Goal: Information Seeking & Learning: Learn about a topic

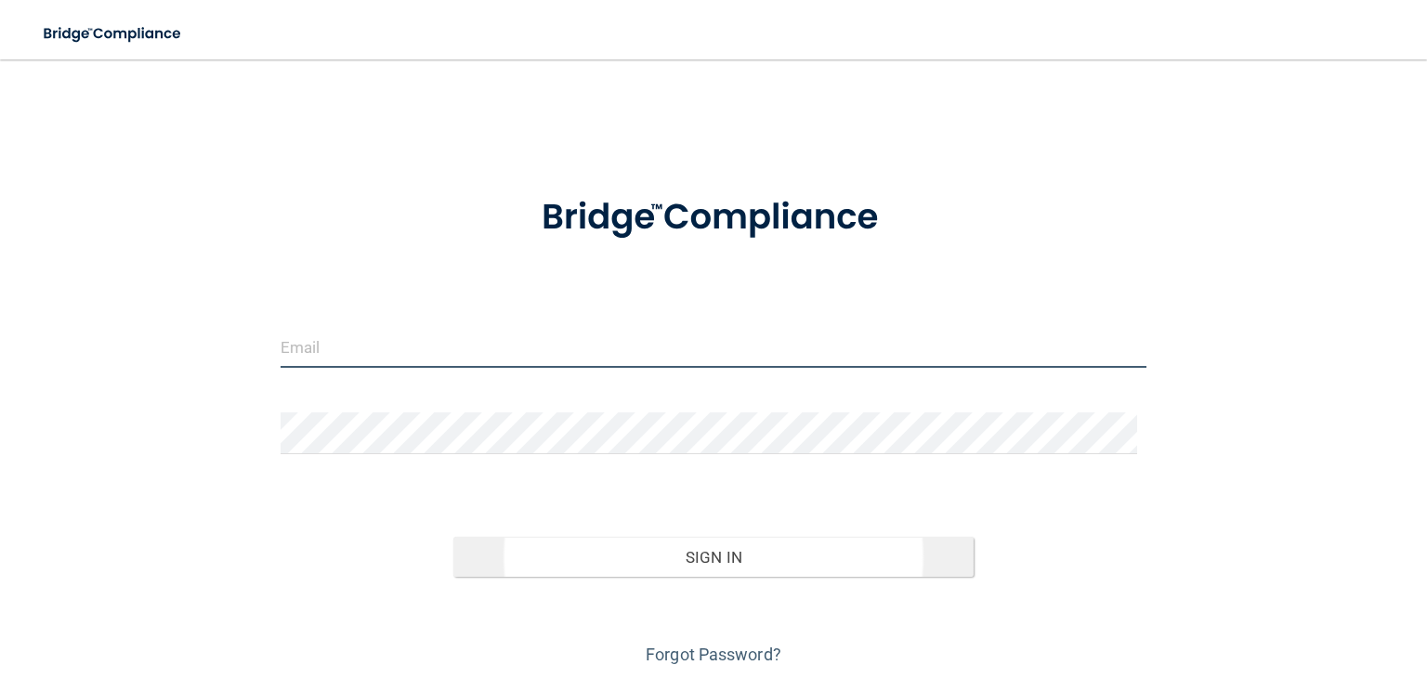
type input "[EMAIL_ADDRESS][DOMAIN_NAME]"
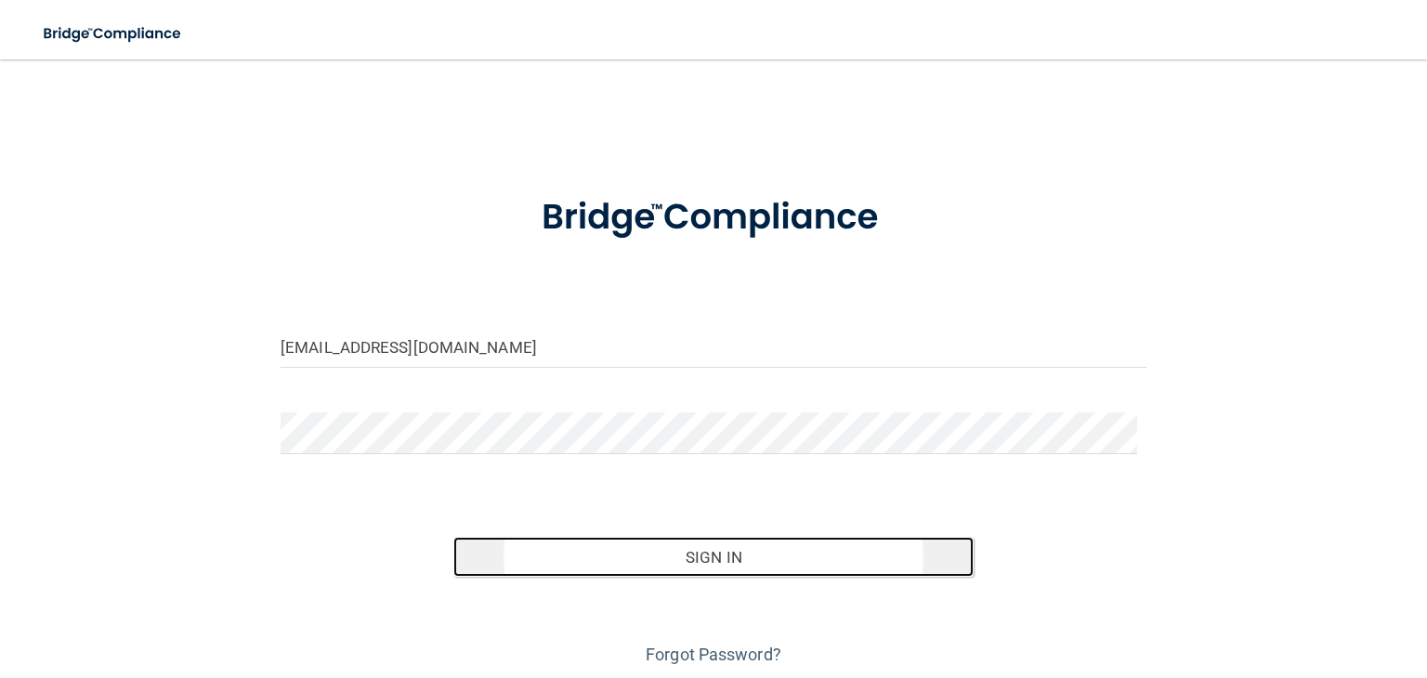
click at [723, 554] on button "Sign In" at bounding box center [712, 557] width 519 height 41
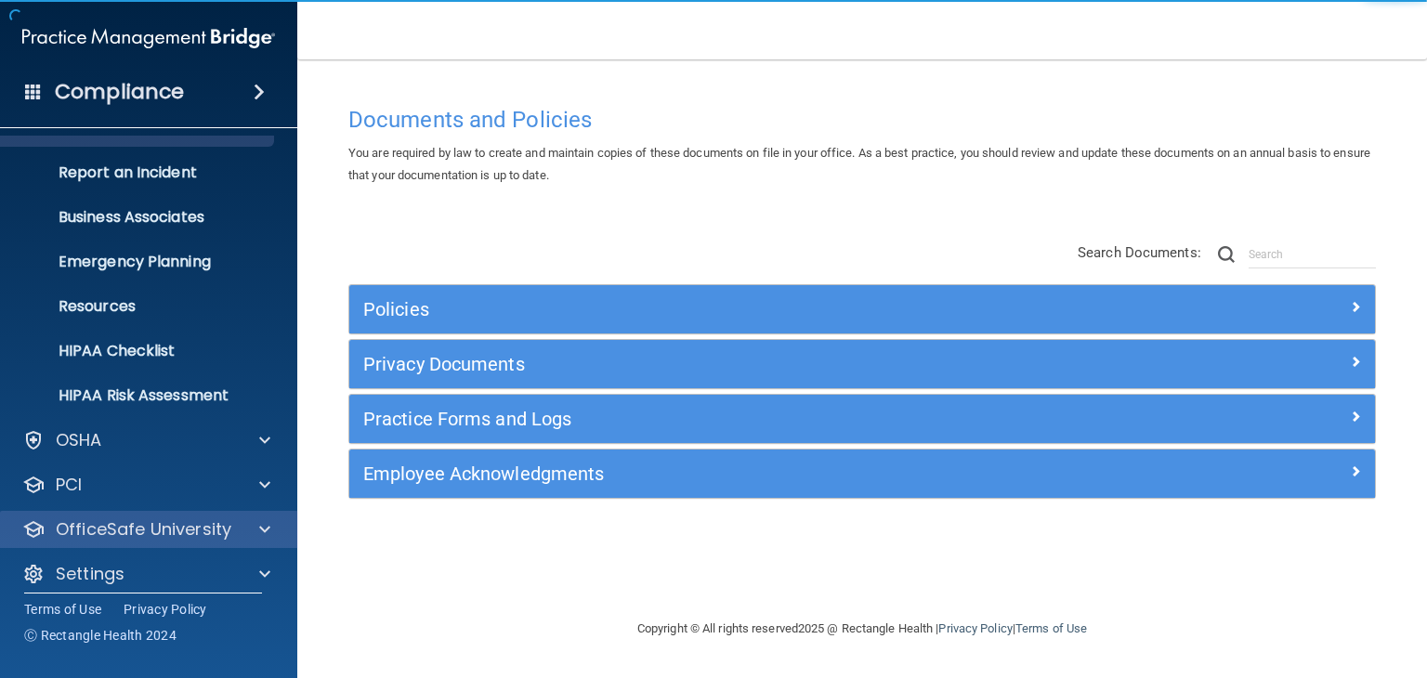
scroll to position [93, 0]
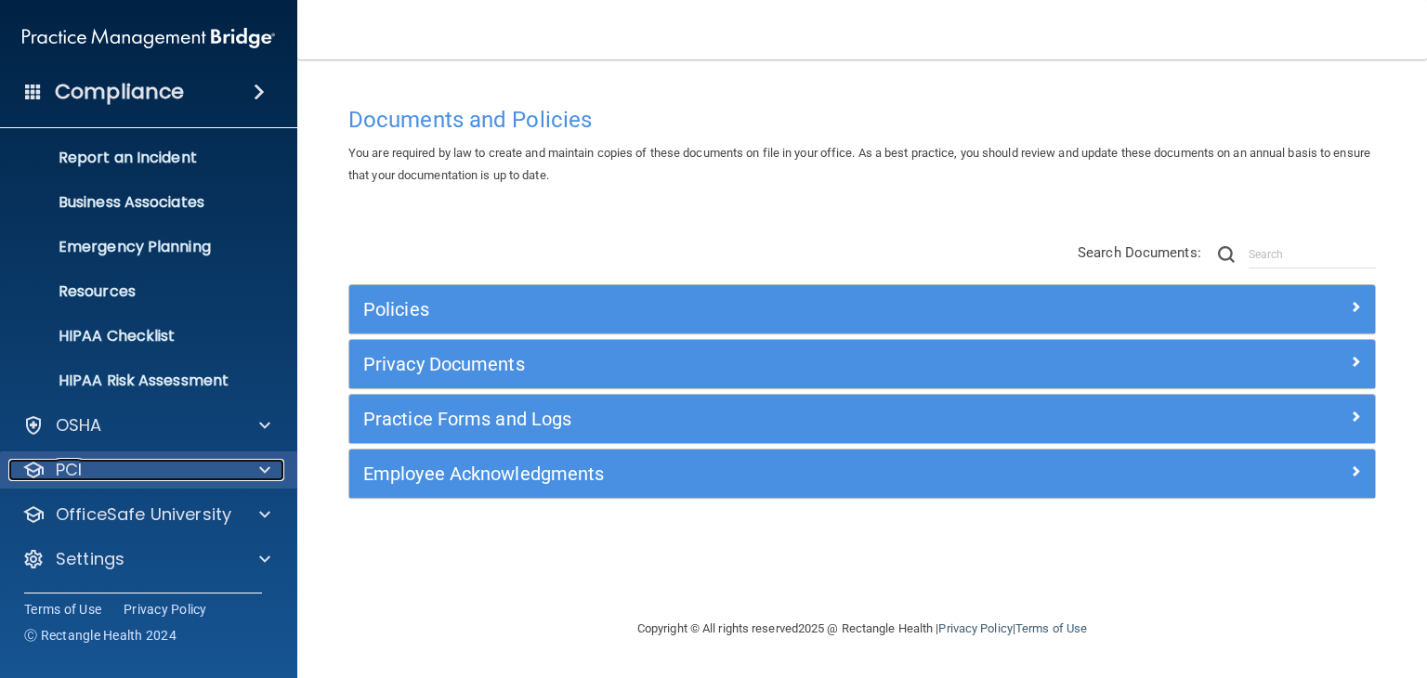
click at [222, 464] on div "PCI" at bounding box center [123, 470] width 230 height 22
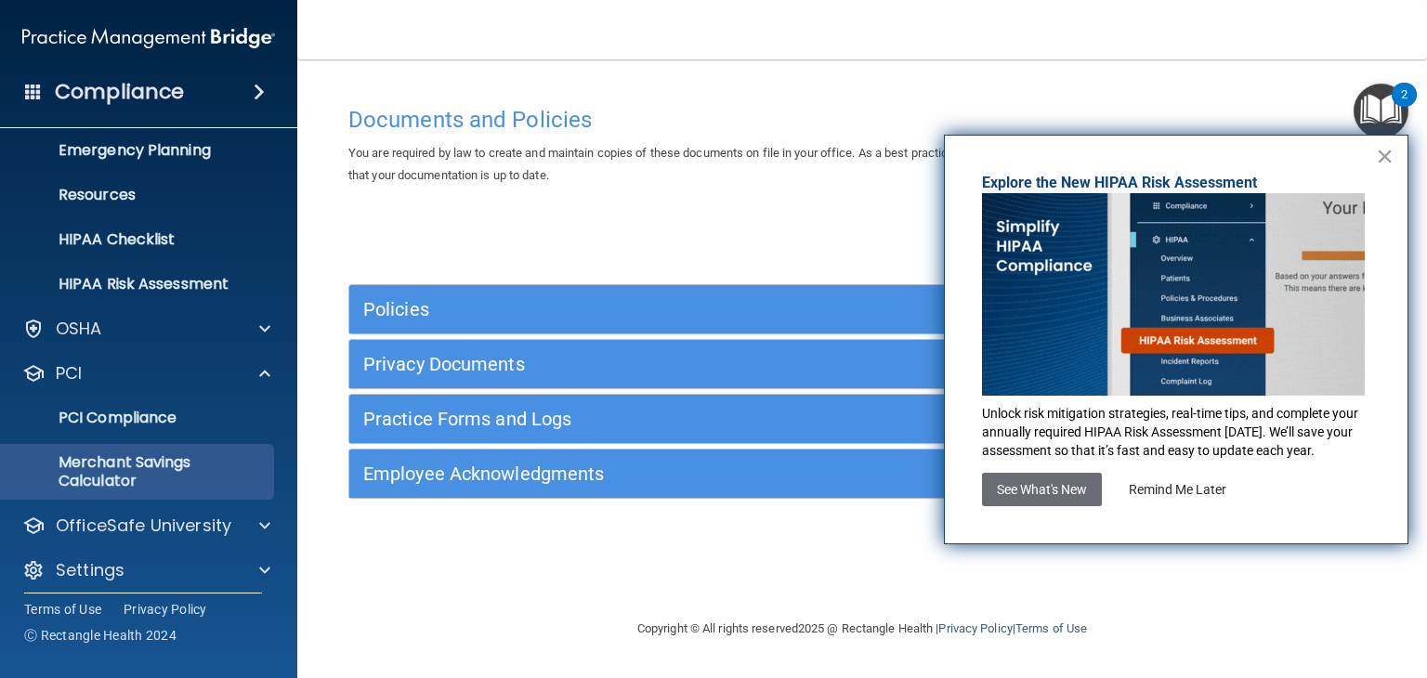
scroll to position [201, 0]
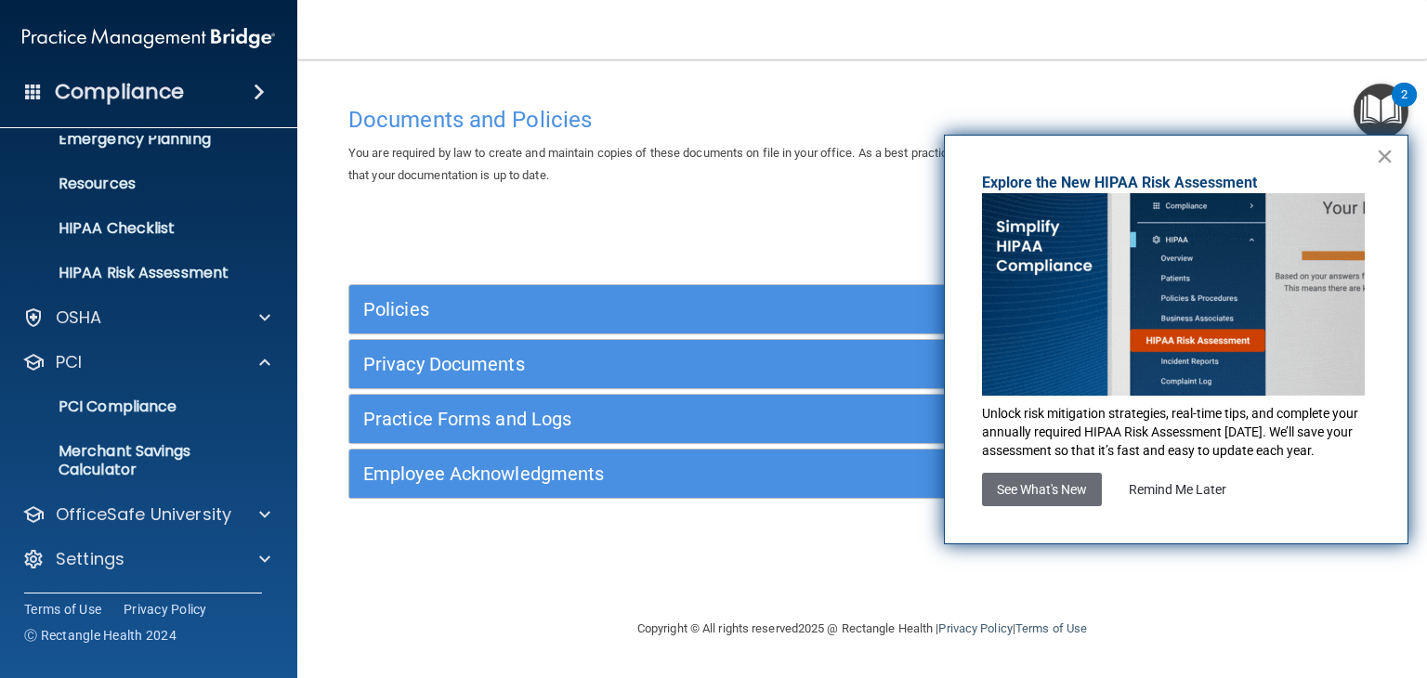
click at [1382, 158] on button "×" at bounding box center [1385, 156] width 18 height 30
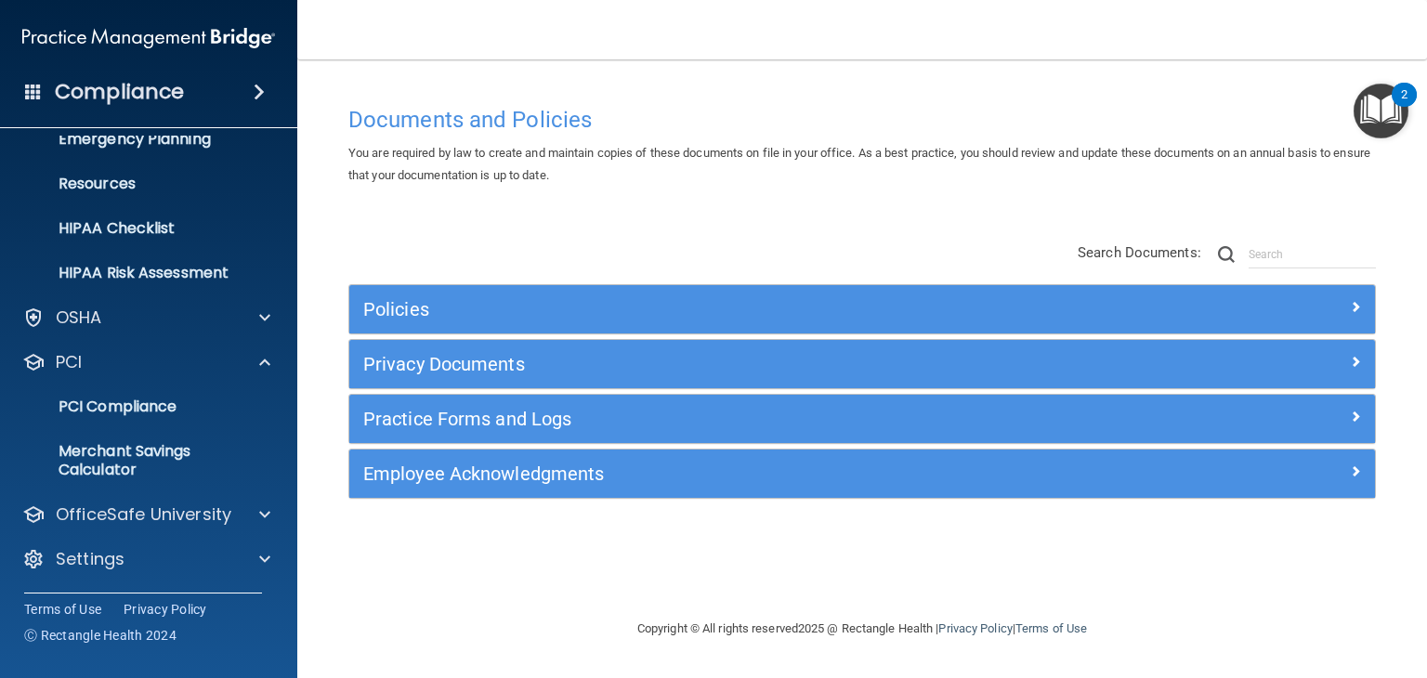
scroll to position [141, 0]
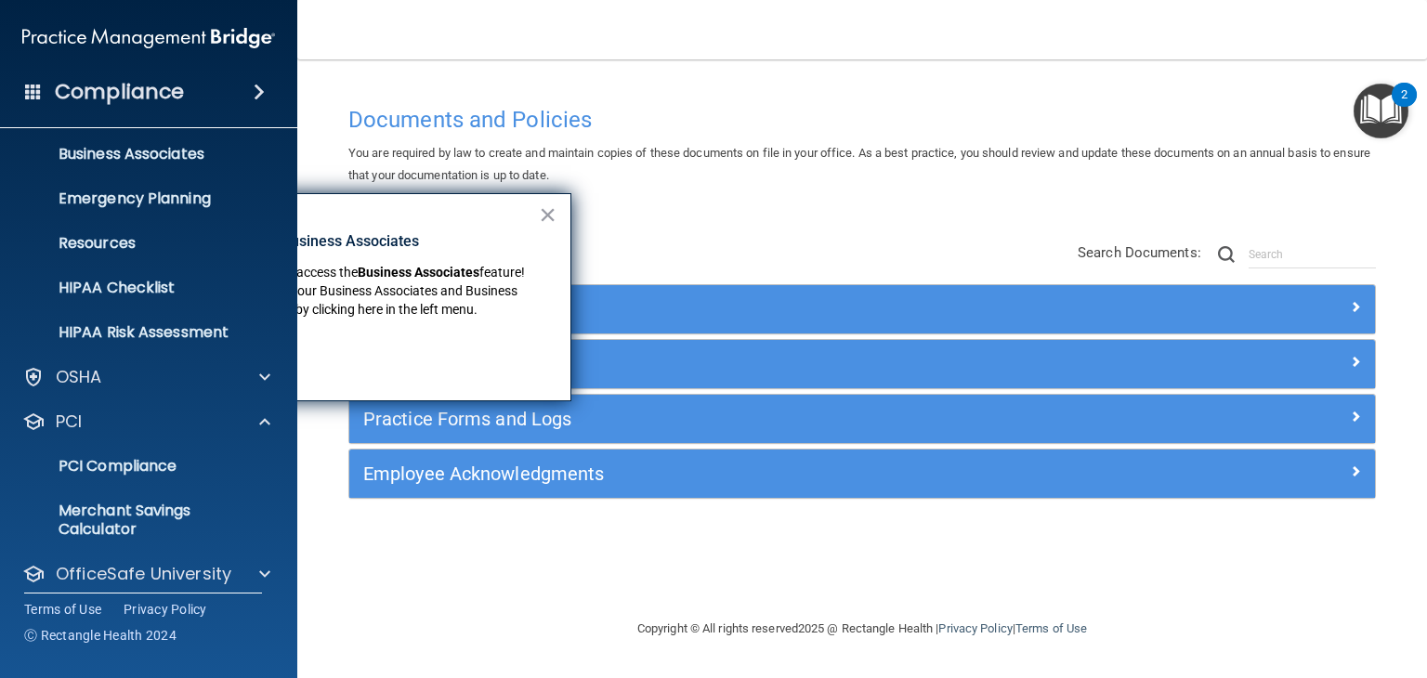
click at [557, 198] on div "× New Location for Business Associates We've made it easier to access the Busin…" at bounding box center [348, 297] width 446 height 208
click at [555, 204] on button "×" at bounding box center [548, 215] width 18 height 30
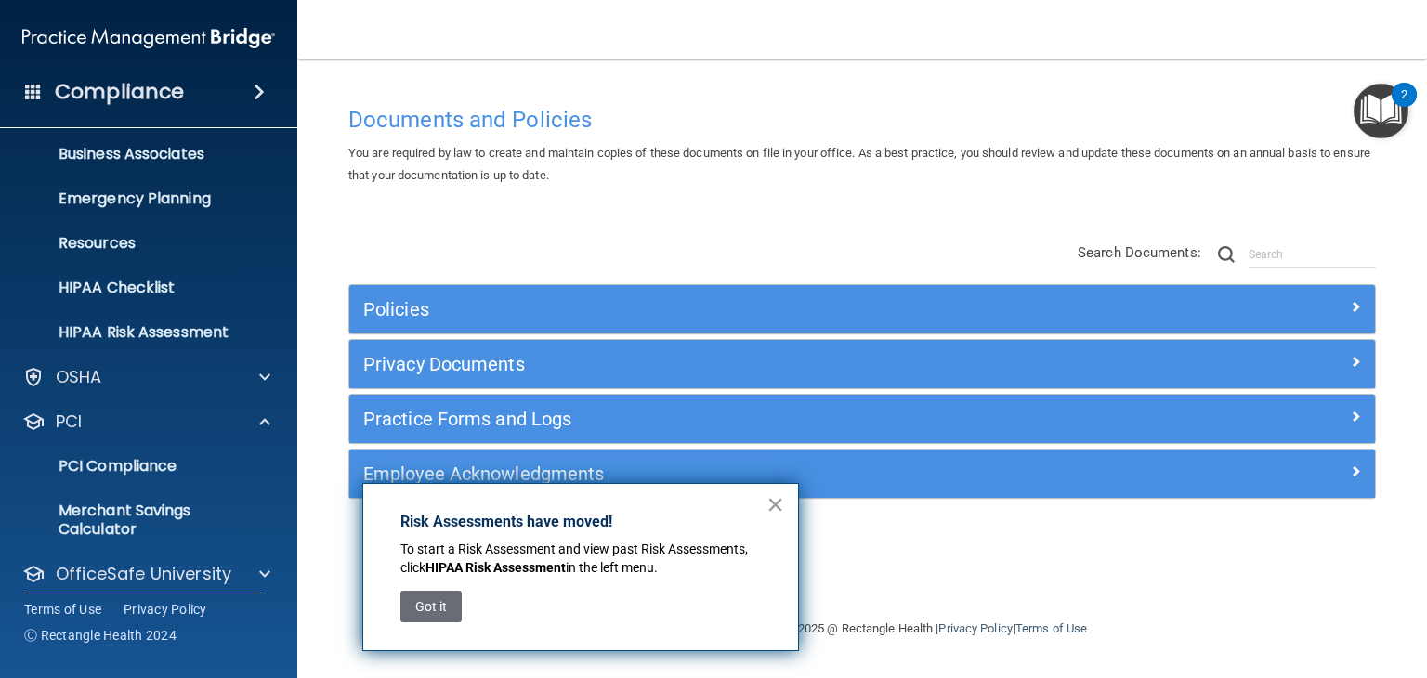
click at [773, 504] on button "×" at bounding box center [775, 504] width 18 height 30
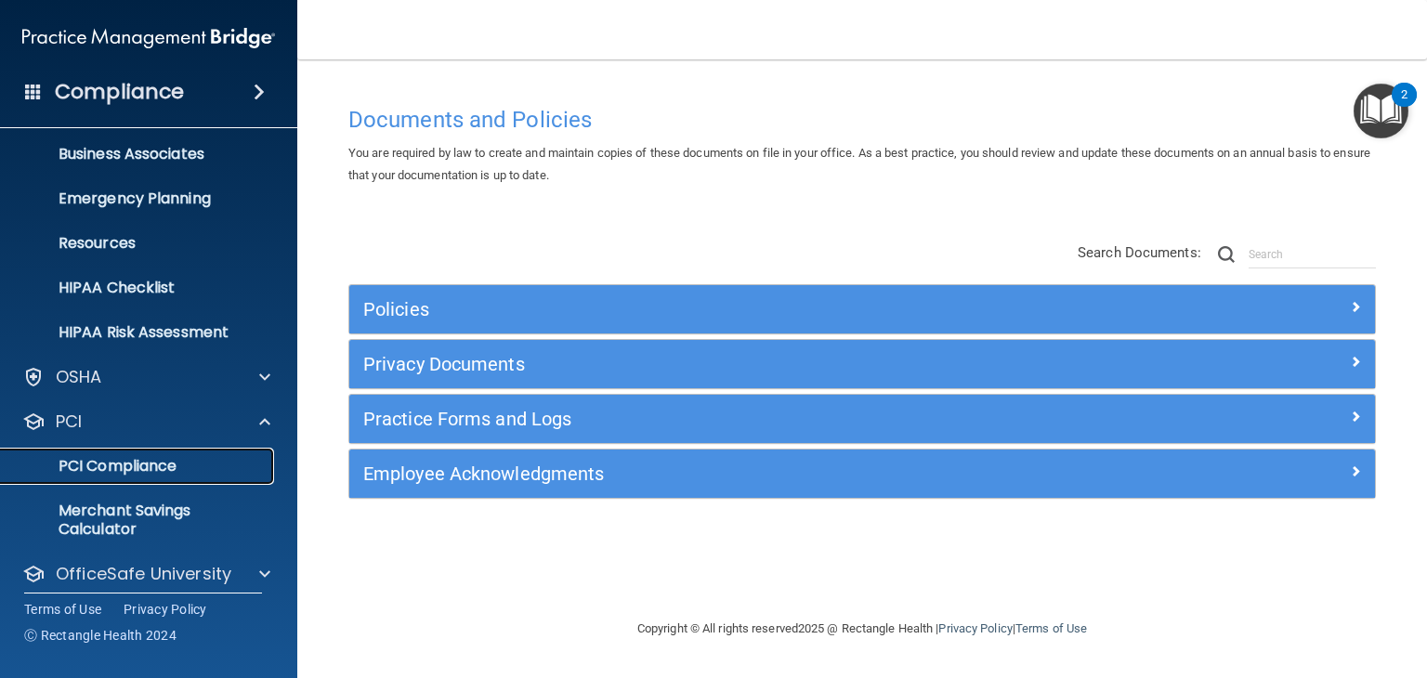
click at [137, 464] on p "PCI Compliance" at bounding box center [139, 466] width 254 height 19
